Goal: Task Accomplishment & Management: Manage account settings

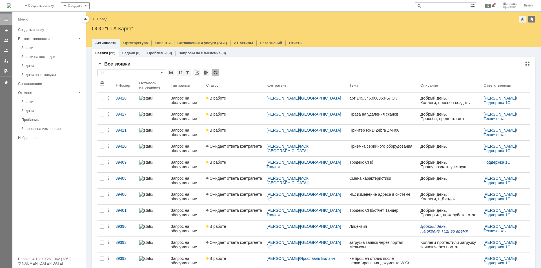
drag, startPoint x: 0, startPoint y: 0, endPoint x: 275, endPoint y: 72, distance: 284.8
drag, startPoint x: 275, startPoint y: 72, endPoint x: 252, endPoint y: 71, distance: 24.0
click at [252, 71] on div "* 11" at bounding box center [313, 72] width 432 height 7
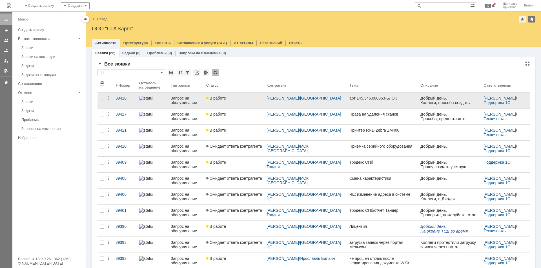
click at [239, 96] on div "В работе" at bounding box center [234, 98] width 56 height 5
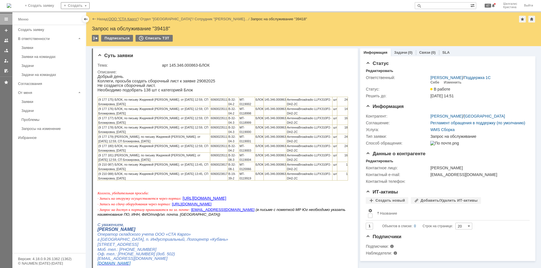
click at [125, 21] on link "ООО "СТА Карго"" at bounding box center [123, 19] width 30 height 4
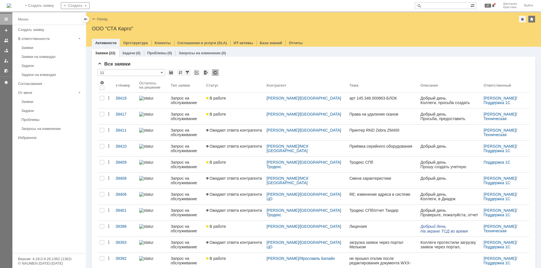
click at [440, 3] on input "text" at bounding box center [442, 5] width 55 height 7
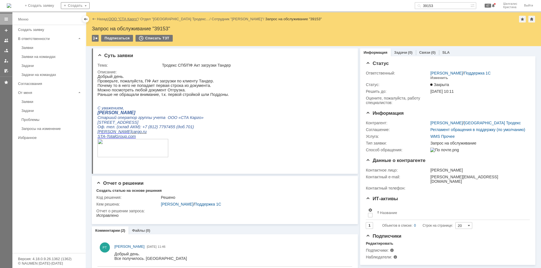
click at [132, 21] on link "ООО "СТА Карго"" at bounding box center [123, 19] width 30 height 4
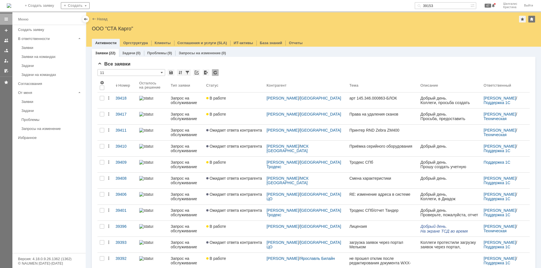
click at [442, 6] on input "39153" at bounding box center [442, 5] width 55 height 7
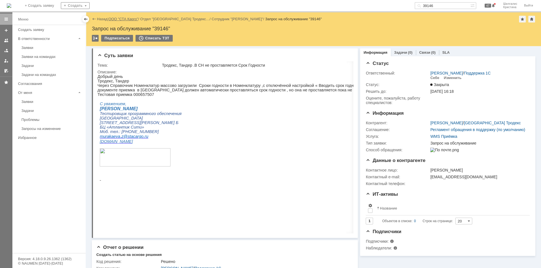
click at [129, 20] on link "ООО "СТА Карго"" at bounding box center [123, 19] width 30 height 4
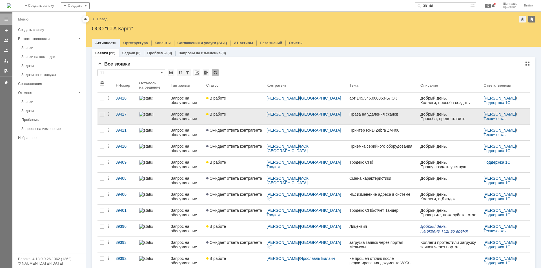
click at [244, 120] on link "В работе" at bounding box center [234, 117] width 60 height 16
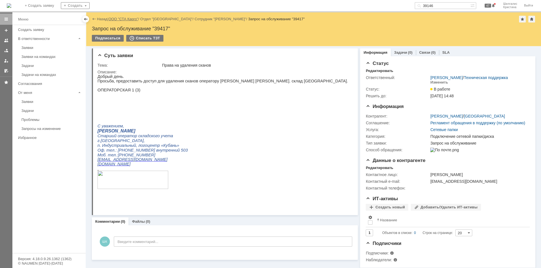
click at [119, 17] on link "ООО "СТА Карго"" at bounding box center [123, 19] width 30 height 4
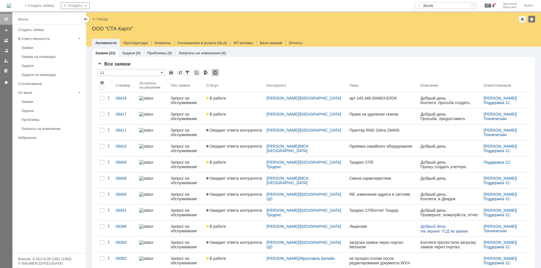
drag, startPoint x: 436, startPoint y: 6, endPoint x: 406, endPoint y: 6, distance: 30.1
click at [406, 6] on div "На домашнюю + Создать заявку Создать 39146 47 Шилгалис Кристина Выйти" at bounding box center [270, 6] width 541 height 12
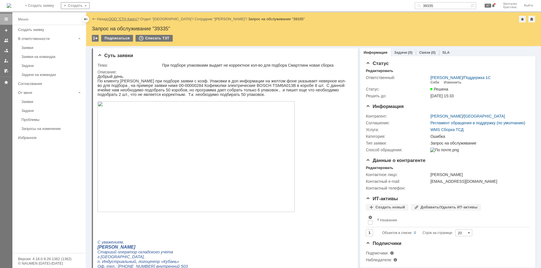
click at [124, 17] on link "ООО "СТА Карго"" at bounding box center [123, 19] width 30 height 4
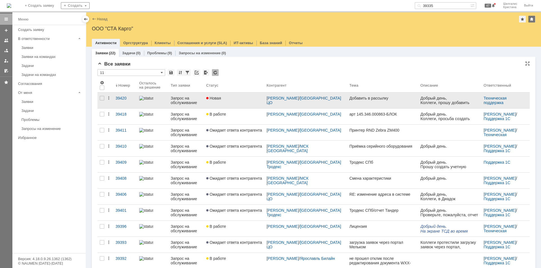
click at [231, 99] on div "Новая" at bounding box center [234, 98] width 56 height 5
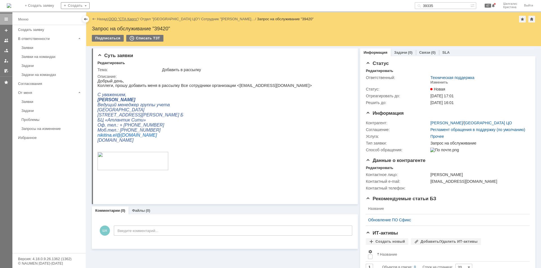
click at [122, 20] on link "ООО "СТА Карго"" at bounding box center [123, 19] width 30 height 4
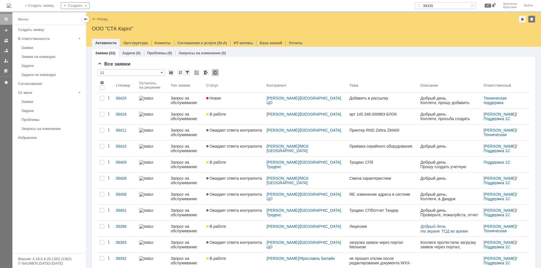
drag, startPoint x: 441, startPoint y: 4, endPoint x: 403, endPoint y: 4, distance: 38.3
click at [403, 4] on div "На домашнюю + Создать заявку Создать 39335 47 Шилгалис Кристина Выйти" at bounding box center [270, 6] width 541 height 12
paste input "264"
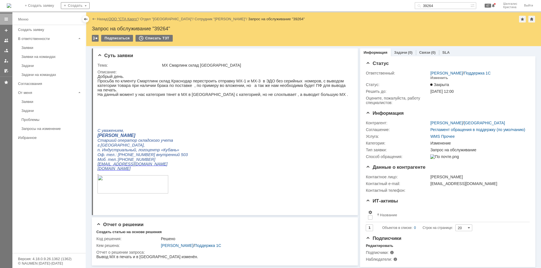
click at [128, 19] on link "ООО "СТА Карго"" at bounding box center [123, 19] width 30 height 4
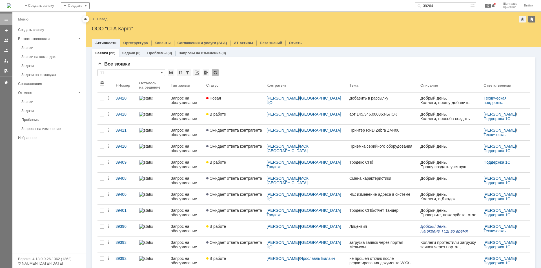
drag, startPoint x: 441, startPoint y: 5, endPoint x: 399, endPoint y: -3, distance: 42.8
click at [399, 0] on html "Идет загрузка, пожалуйста, подождите. На домашнюю + Создать заявку Создать 3926…" at bounding box center [270, 134] width 541 height 268
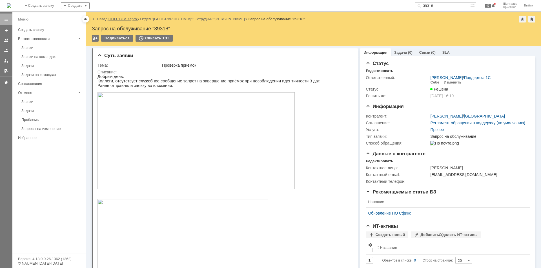
click at [128, 19] on link "ООО "СТА Карго"" at bounding box center [123, 19] width 30 height 4
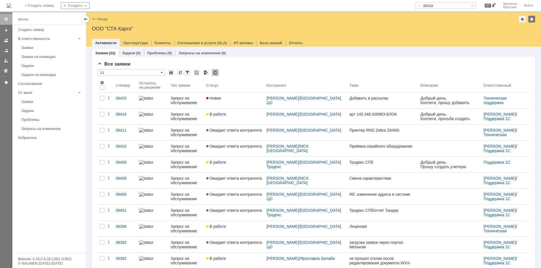
drag, startPoint x: 402, startPoint y: -3, endPoint x: 394, endPoint y: -5, distance: 8.3
click at [394, 0] on html "Идет загрузка, пожалуйста, подождите. На домашнюю + Создать заявку Создать 3931…" at bounding box center [270, 134] width 541 height 268
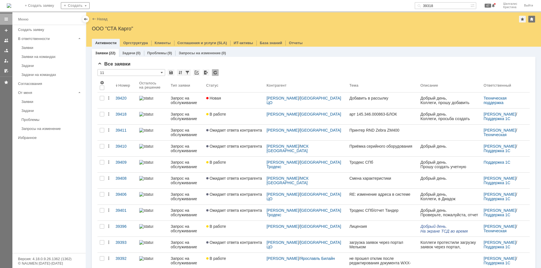
paste input "146"
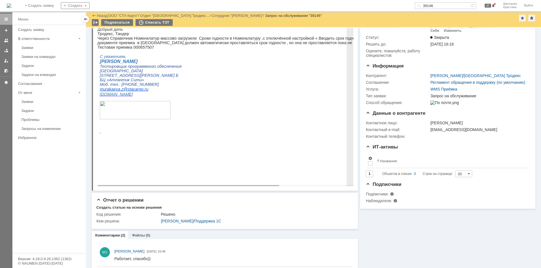
scroll to position [62, 0]
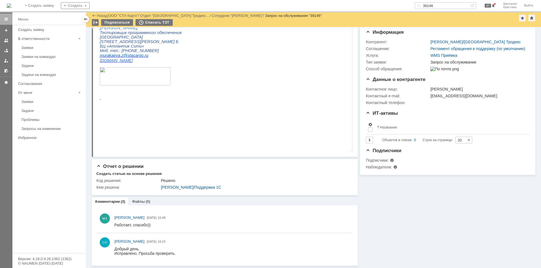
drag, startPoint x: 441, startPoint y: 5, endPoint x: 353, endPoint y: -13, distance: 88.9
click at [353, 0] on html "Идет загрузка, пожалуйста, подождите. На домашнюю + Создать заявку Создать 3914…" at bounding box center [270, 134] width 541 height 268
paste input "53"
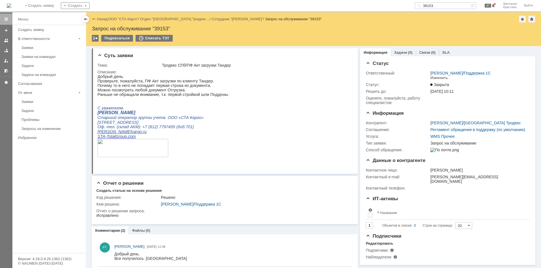
drag, startPoint x: 442, startPoint y: 5, endPoint x: 391, endPoint y: -10, distance: 53.2
click at [391, 0] on html "Идет загрузка, пожалуйста, подождите. На домашнюю + Создать заявку Создать 3915…" at bounding box center [270, 134] width 541 height 268
type input "39055"
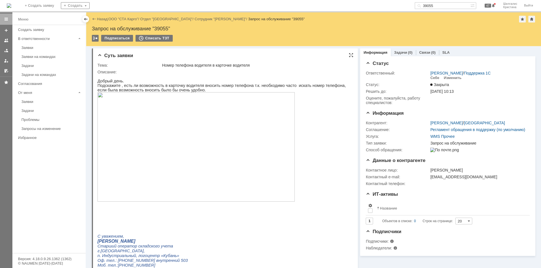
click at [143, 126] on img at bounding box center [195, 147] width 197 height 110
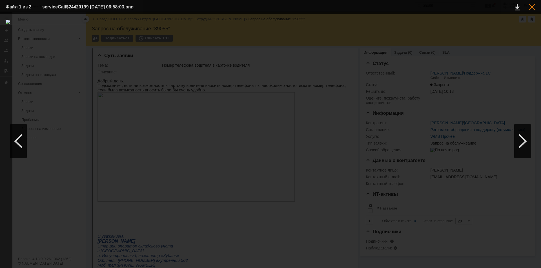
click at [532, 5] on div at bounding box center [531, 7] width 7 height 7
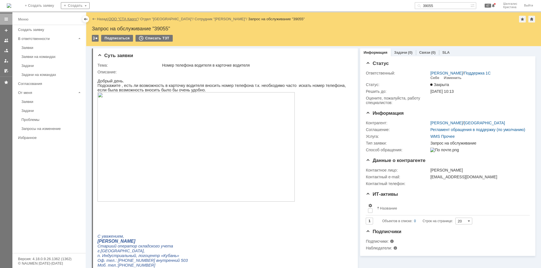
click at [123, 20] on link "ООО "СТА Карго"" at bounding box center [123, 19] width 30 height 4
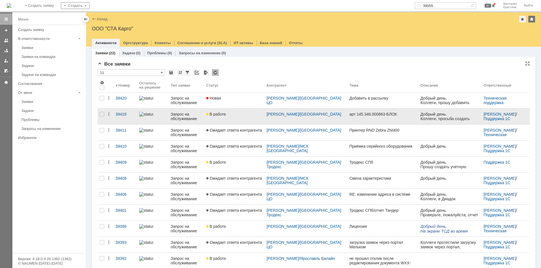
click at [232, 116] on div "В работе" at bounding box center [234, 114] width 56 height 5
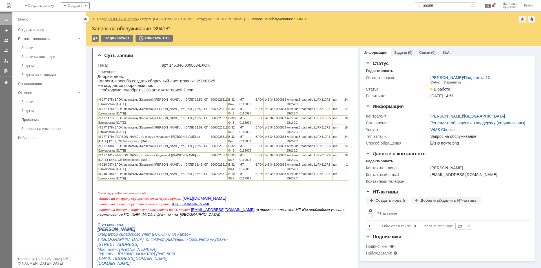
click at [125, 20] on link "ООО "СТА Карго"" at bounding box center [123, 19] width 30 height 4
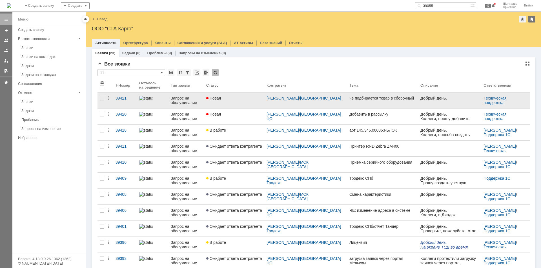
click at [236, 102] on link "Новая" at bounding box center [234, 101] width 60 height 16
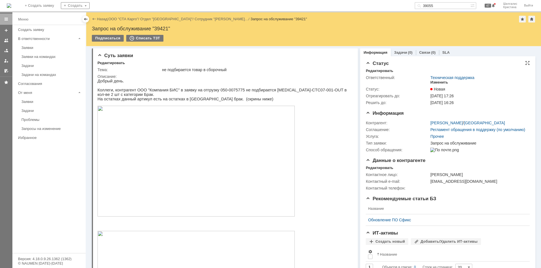
click at [434, 82] on div "Изменить" at bounding box center [439, 82] width 18 height 5
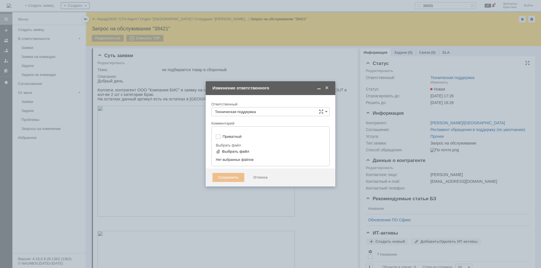
type input "[не указано]"
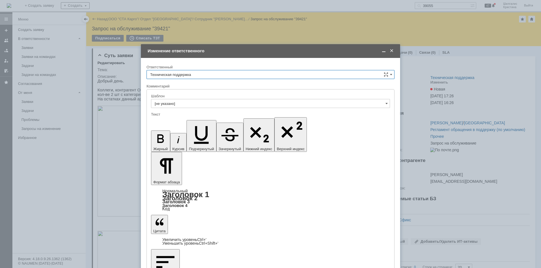
click at [199, 73] on input "Техническая поддержка" at bounding box center [270, 74] width 248 height 9
click at [182, 100] on div "[PERSON_NAME]" at bounding box center [270, 103] width 247 height 9
type input "[PERSON_NAME]"
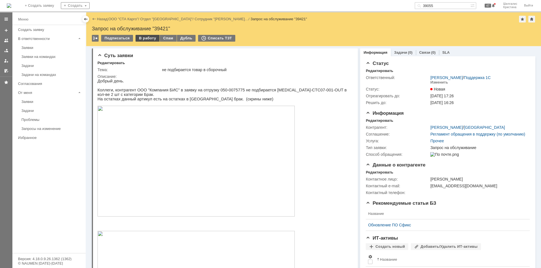
click at [144, 36] on div "В работу" at bounding box center [147, 38] width 24 height 7
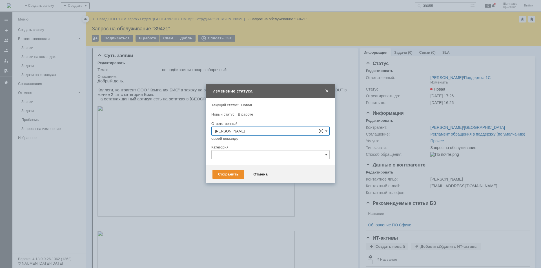
click at [234, 157] on input "text" at bounding box center [270, 154] width 118 height 9
click at [237, 203] on span "Ошибка" at bounding box center [270, 202] width 111 height 5
type input "Ошибка"
click at [234, 173] on div "Сохранить" at bounding box center [228, 174] width 32 height 9
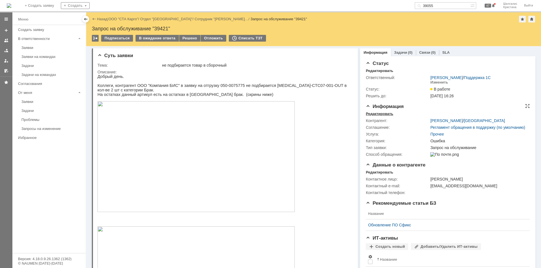
click at [385, 113] on div "Редактировать" at bounding box center [379, 114] width 27 height 5
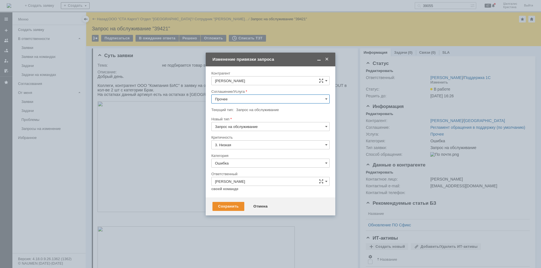
click at [237, 99] on input "Прочее" at bounding box center [270, 99] width 118 height 9
click at [235, 172] on div "WMS Сборка" at bounding box center [271, 176] width 118 height 9
type input "WMS Сборка"
click at [227, 205] on div "Сохранить" at bounding box center [228, 206] width 32 height 9
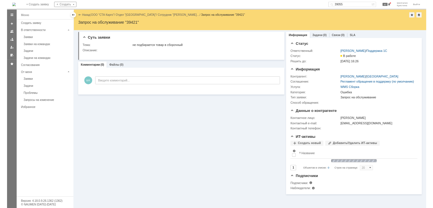
scroll to position [0, 0]
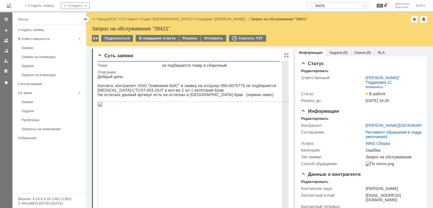
click at [168, 141] on img at bounding box center [195, 156] width 197 height 111
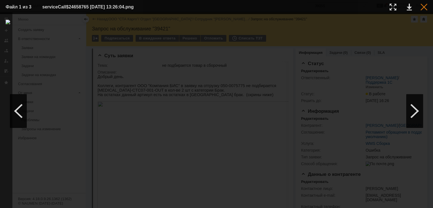
click at [421, 10] on td at bounding box center [419, 7] width 15 height 8
drag, startPoint x: 424, startPoint y: 5, endPoint x: 422, endPoint y: 7, distance: 3.0
click at [424, 5] on div at bounding box center [423, 7] width 7 height 7
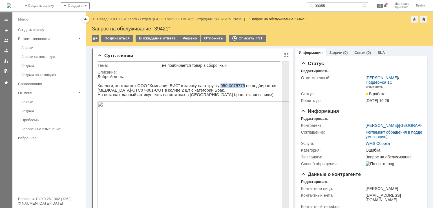
drag, startPoint x: 230, startPoint y: 87, endPoint x: 209, endPoint y: 87, distance: 21.4
click at [209, 87] on p "Коллеги, контрагент ООО "Компания БИС" в заявку на отгрузку 050-0075775 не подб…" at bounding box center [195, 87] width 197 height 9
copy p "050-0075775"
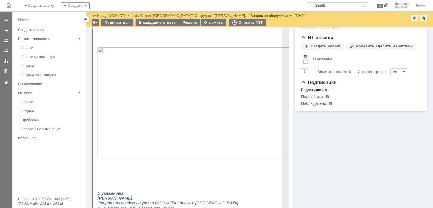
scroll to position [169, 0]
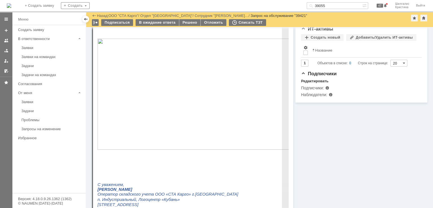
click at [204, 107] on img at bounding box center [195, 94] width 197 height 111
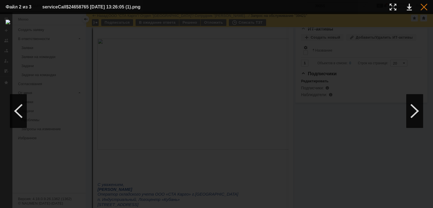
click at [423, 6] on div at bounding box center [423, 7] width 7 height 7
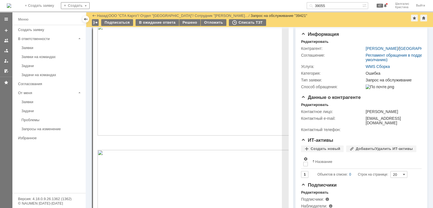
scroll to position [0, 0]
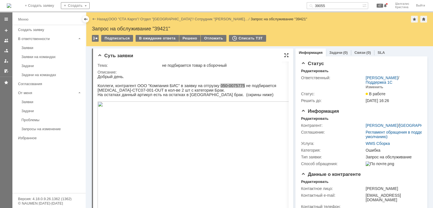
click at [285, 55] on div at bounding box center [286, 55] width 5 height 5
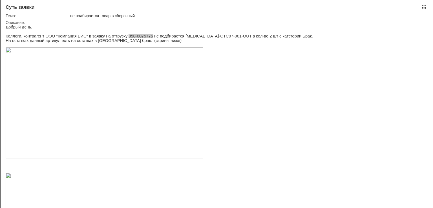
click at [423, 7] on div at bounding box center [423, 7] width 5 height 5
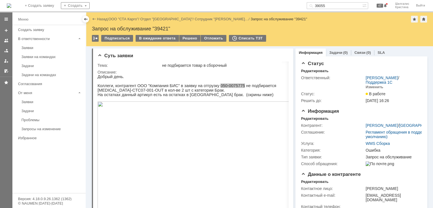
scroll to position [2, 0]
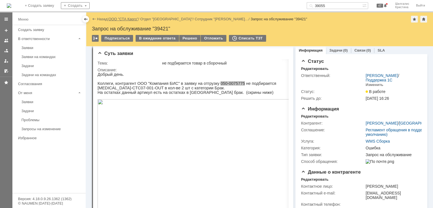
click at [126, 20] on link "ООО "СТА Карго"" at bounding box center [123, 19] width 30 height 4
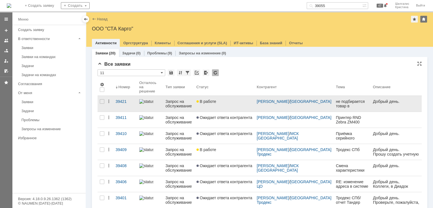
click at [245, 102] on div "В работе" at bounding box center [224, 101] width 56 height 5
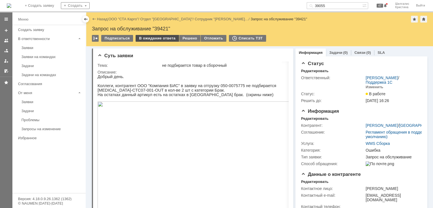
click at [153, 37] on div "В ожидание ответа" at bounding box center [156, 38] width 43 height 7
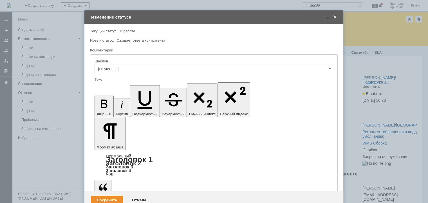
click at [103, 196] on div "Сохранить" at bounding box center [107, 200] width 32 height 9
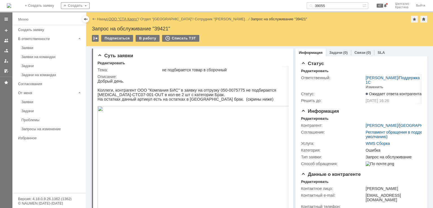
click at [128, 18] on link "ООО "СТА Карго"" at bounding box center [123, 19] width 30 height 4
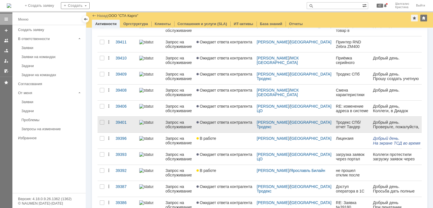
scroll to position [204, 0]
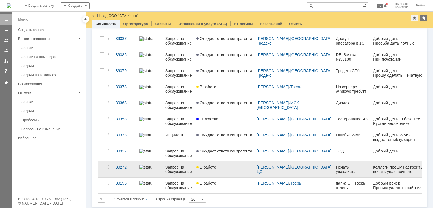
click at [223, 166] on div "В работе" at bounding box center [224, 167] width 56 height 5
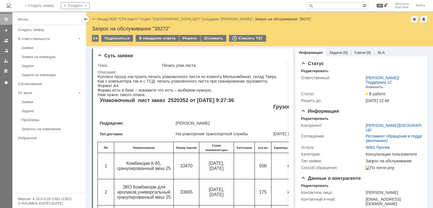
drag, startPoint x: 352, startPoint y: 134, endPoint x: 272, endPoint y: 39, distance: 124.3
click at [160, 28] on div "Запрос на обслуживание "39272"" at bounding box center [259, 29] width 335 height 6
copy div "39272"
click at [158, 37] on div "В ожидание ответа" at bounding box center [156, 38] width 43 height 7
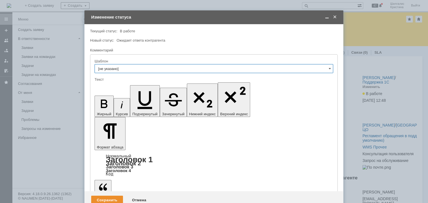
click at [335, 17] on span at bounding box center [335, 17] width 6 height 5
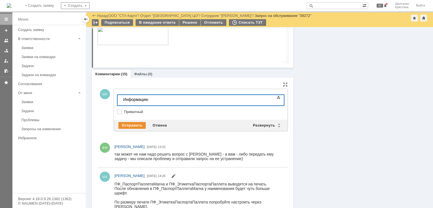
scroll to position [310, 0]
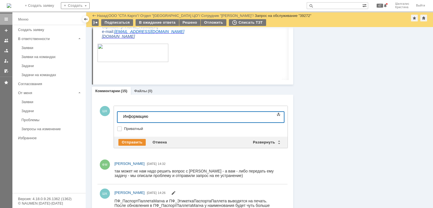
click at [157, 118] on div "Информацию" at bounding box center [163, 116] width 80 height 5
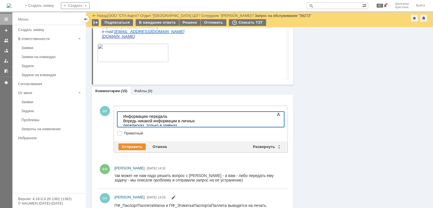
click at [149, 116] on div "Информацию передала. Впредь никакой информации в личных переписках, только в за…" at bounding box center [163, 121] width 80 height 14
click at [203, 121] on div "Никите передала. Впредь никакой информации в личных переписках, только в заявка…" at bounding box center [163, 121] width 80 height 14
click at [131, 144] on div "Отправить" at bounding box center [131, 146] width 27 height 7
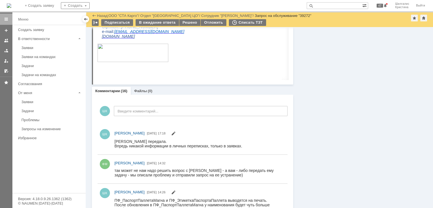
scroll to position [0, 0]
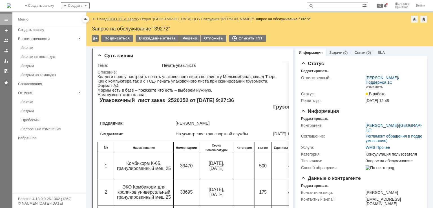
click at [116, 20] on link "ООО "СТА Карго"" at bounding box center [123, 19] width 30 height 4
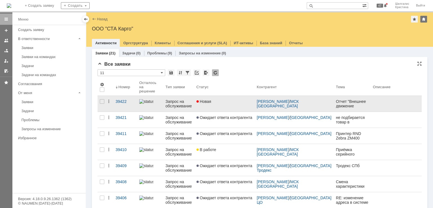
click at [225, 104] on link "Новая" at bounding box center [224, 104] width 60 height 16
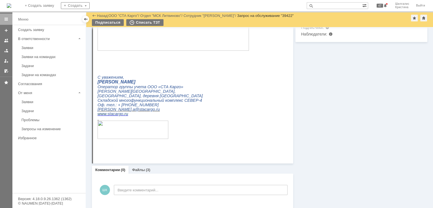
scroll to position [261, 0]
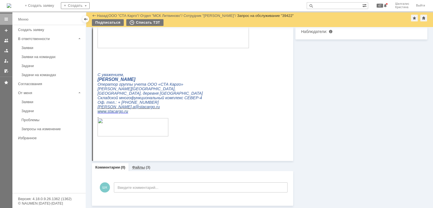
click at [140, 164] on div "Файлы (3)" at bounding box center [140, 167] width 25 height 8
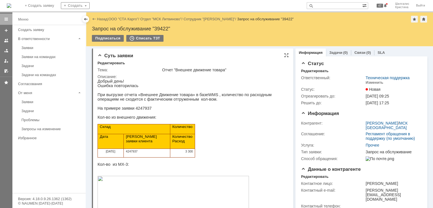
scroll to position [28, 0]
click at [130, 20] on link "ООО "СТА Карго"" at bounding box center [123, 19] width 30 height 4
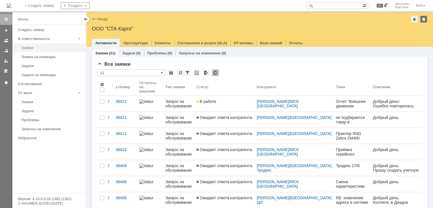
click at [49, 47] on div "Заявки" at bounding box center [51, 48] width 61 height 4
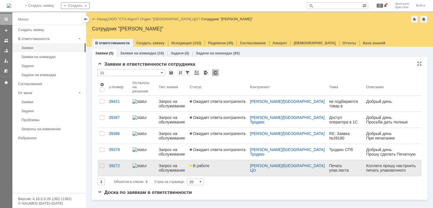
click at [225, 163] on div "В работе" at bounding box center [218, 165] width 56 height 5
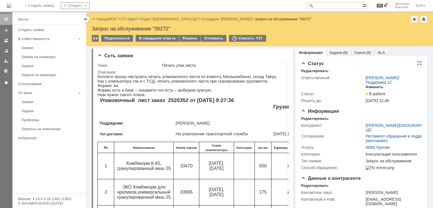
click at [372, 87] on div "Изменить" at bounding box center [374, 87] width 18 height 5
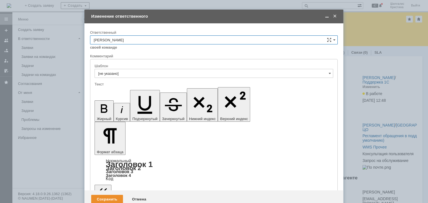
click at [133, 34] on div "Ответственный" at bounding box center [213, 33] width 247 height 4
click at [135, 35] on div "Ответственный" at bounding box center [214, 32] width 248 height 5
click at [132, 38] on input "[PERSON_NAME]" at bounding box center [214, 39] width 248 height 9
drag, startPoint x: 121, startPoint y: 105, endPoint x: 26, endPoint y: 9, distance: 135.0
click at [121, 105] on span "[PERSON_NAME]" at bounding box center [214, 105] width 241 height 5
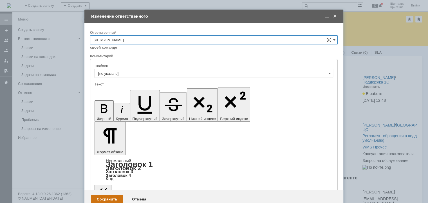
type input "[PERSON_NAME]"
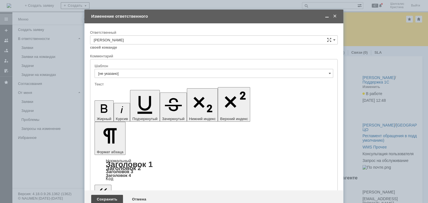
click at [111, 195] on div "Сохранить" at bounding box center [107, 199] width 32 height 9
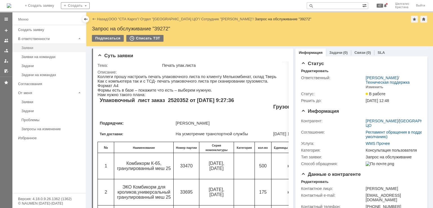
click at [37, 46] on div "Заявки" at bounding box center [51, 48] width 61 height 4
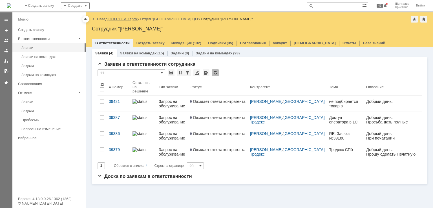
click at [125, 19] on link "ООО "СТА Карго"" at bounding box center [123, 19] width 30 height 4
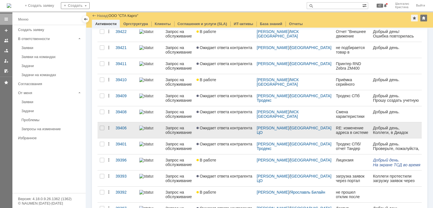
scroll to position [84, 0]
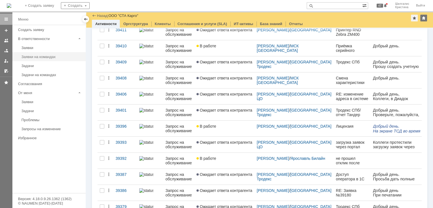
click at [44, 56] on div "Заявки на командах" at bounding box center [51, 57] width 61 height 4
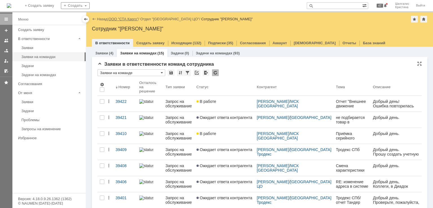
click at [115, 19] on link "ООО "СТА Карго"" at bounding box center [123, 19] width 30 height 4
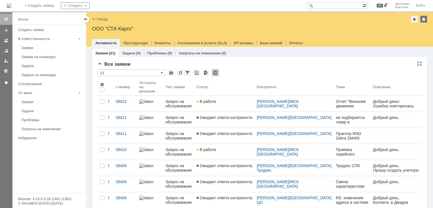
click at [233, 64] on div "Все заявки" at bounding box center [259, 64] width 324 height 6
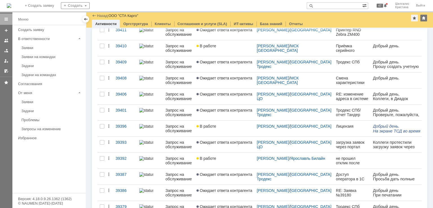
scroll to position [204, 0]
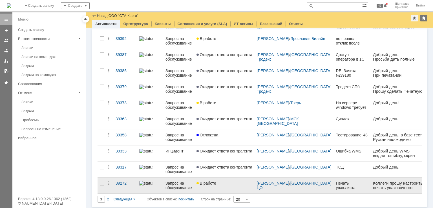
click at [233, 183] on div "В работе" at bounding box center [224, 183] width 56 height 5
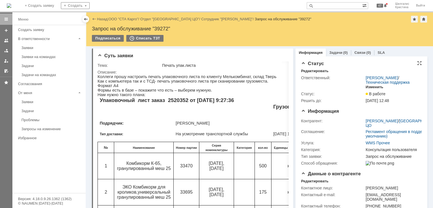
click at [371, 86] on div "Изменить" at bounding box center [374, 87] width 18 height 5
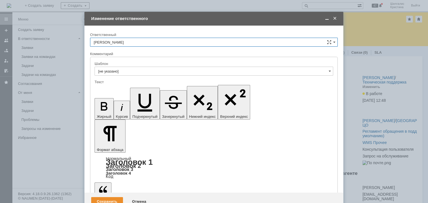
click at [172, 42] on input "[PERSON_NAME]" at bounding box center [214, 42] width 248 height 9
click at [139, 70] on span "[PERSON_NAME]" at bounding box center [214, 71] width 241 height 5
type input "[PERSON_NAME]"
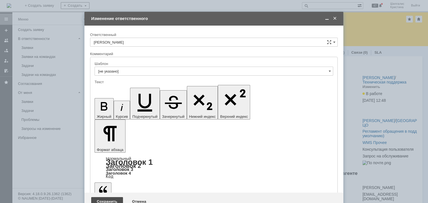
click at [110, 197] on div "Сохранить" at bounding box center [107, 201] width 32 height 9
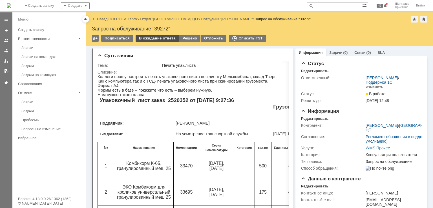
click at [153, 36] on div "В ожидание ответа" at bounding box center [156, 38] width 43 height 7
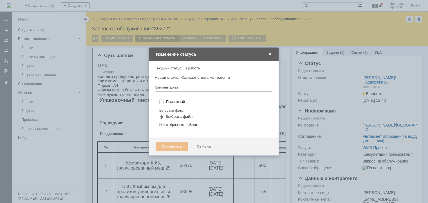
type input "[не указано]"
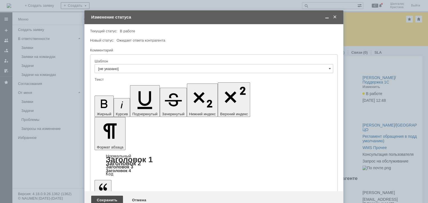
click at [100, 196] on div "Сохранить" at bounding box center [107, 200] width 32 height 9
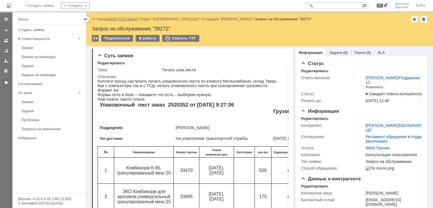
click at [126, 20] on link "ООО "СТА Карго"" at bounding box center [123, 19] width 30 height 4
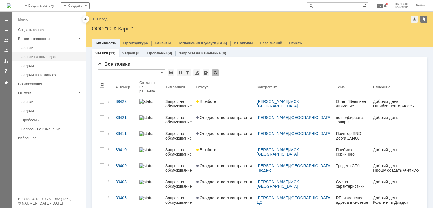
click at [47, 54] on link "Заявки на командах" at bounding box center [51, 56] width 65 height 9
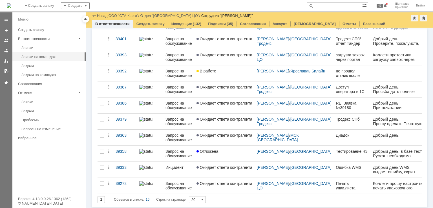
scroll to position [140, 0]
click at [42, 44] on link "Заявки" at bounding box center [51, 47] width 65 height 9
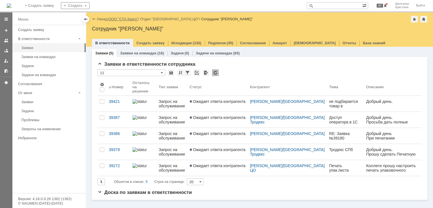
click at [121, 18] on link "ООО "СТА Карго"" at bounding box center [123, 19] width 30 height 4
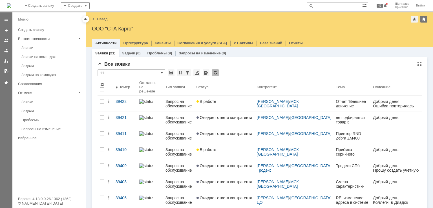
click at [262, 69] on div "* 11" at bounding box center [259, 72] width 324 height 7
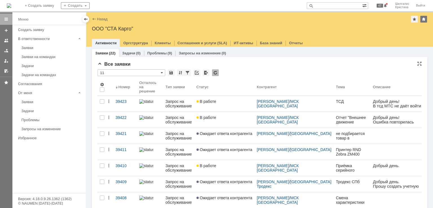
click at [255, 67] on div "Все заявки" at bounding box center [259, 64] width 324 height 6
